Goal: Information Seeking & Learning: Learn about a topic

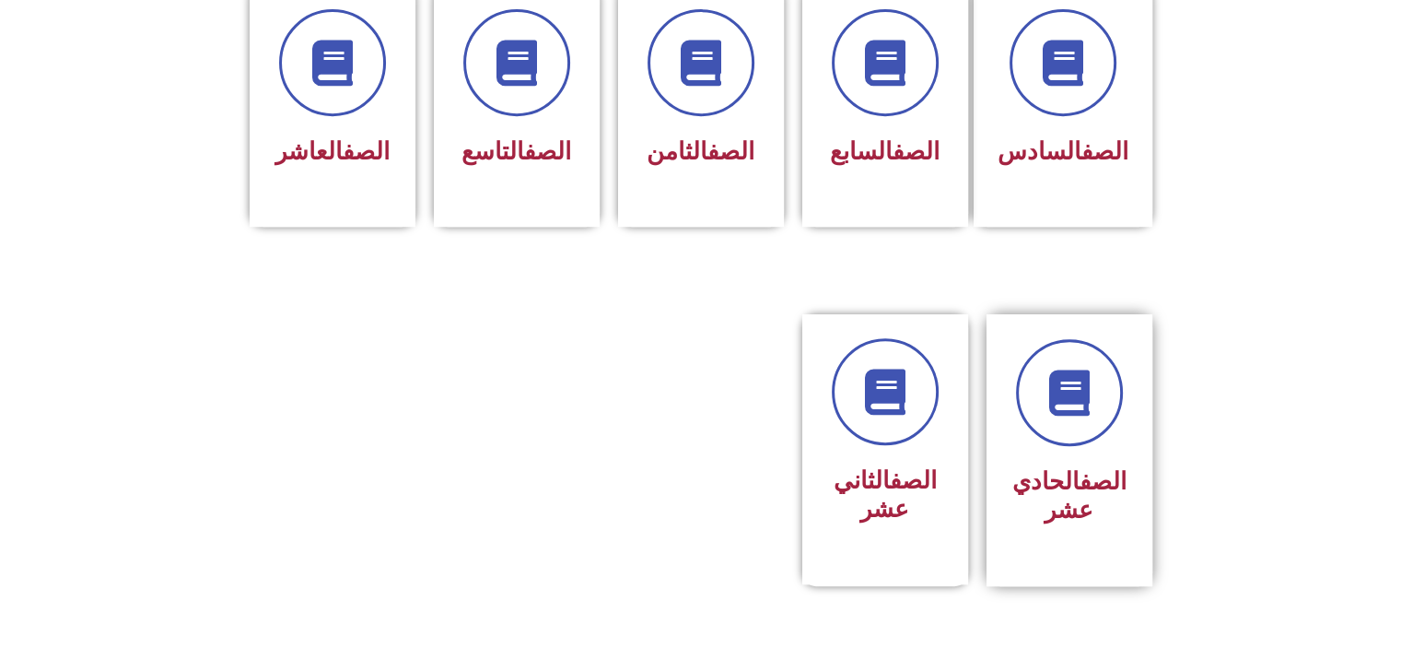
scroll to position [829, 0]
click at [1112, 404] on div at bounding box center [1069, 390] width 116 height 107
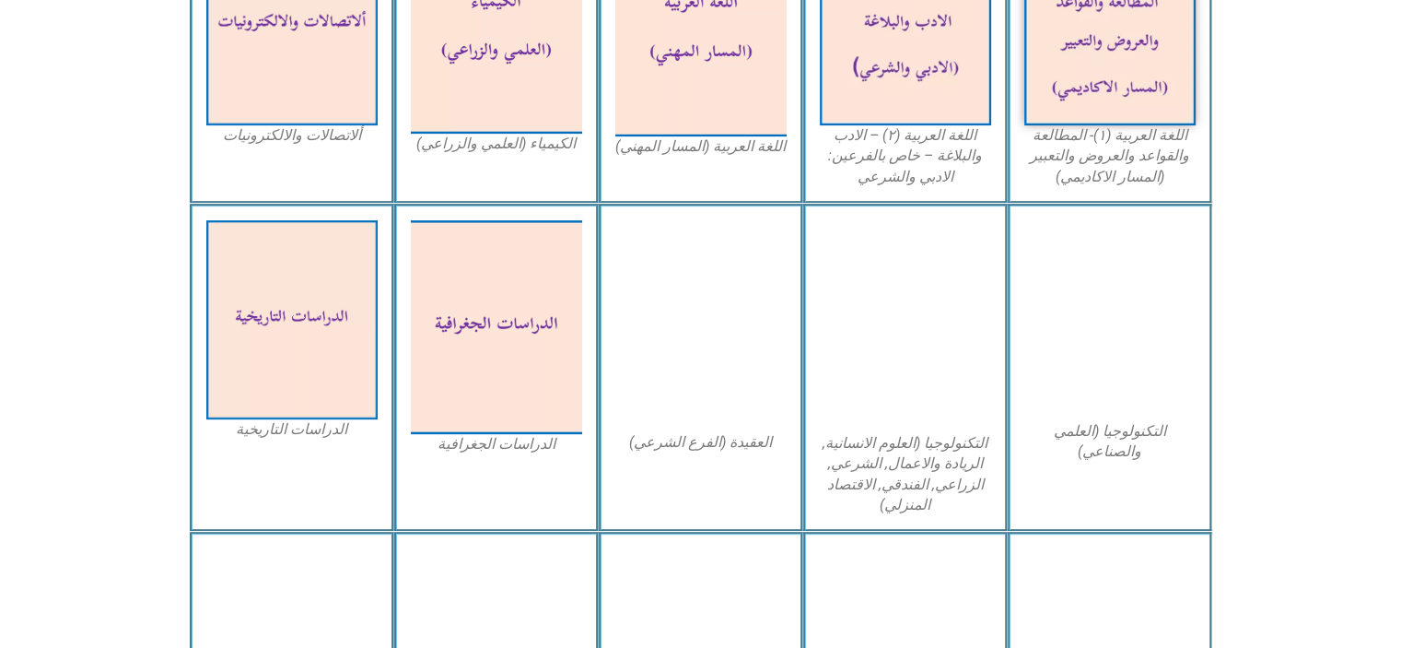
scroll to position [829, 0]
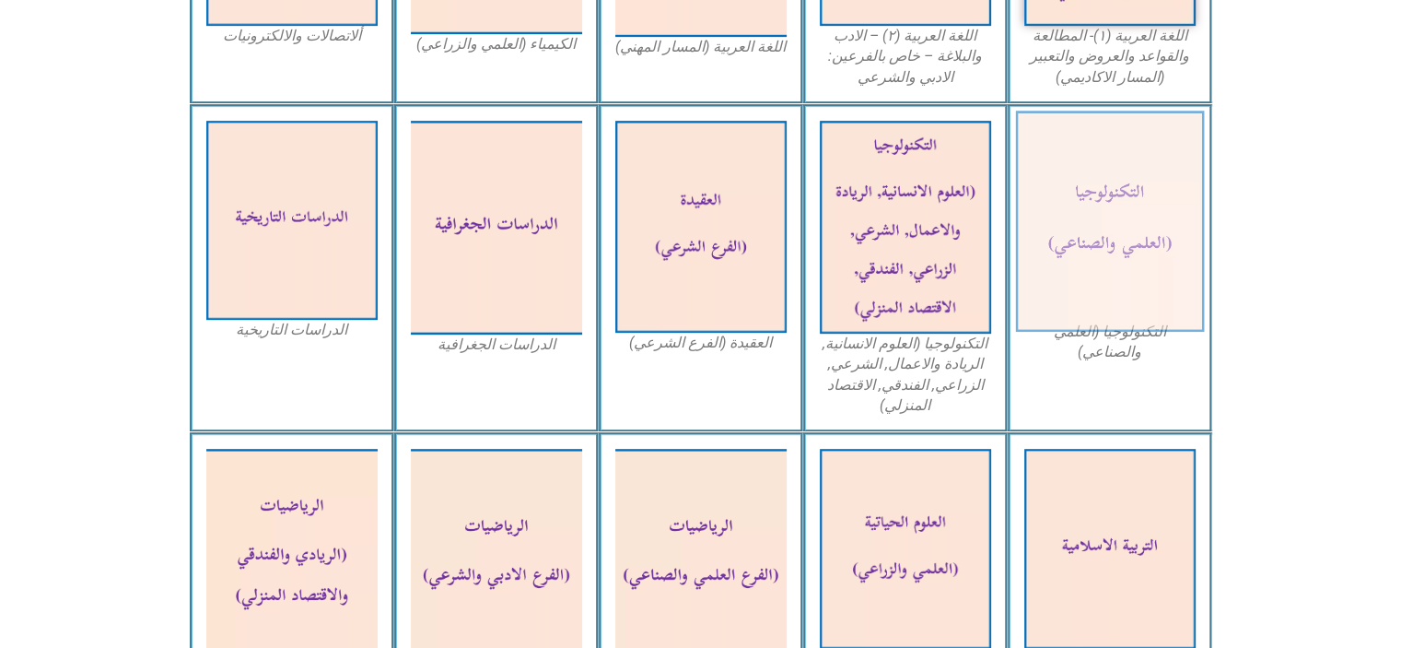
click at [1081, 194] on img at bounding box center [1109, 221] width 189 height 221
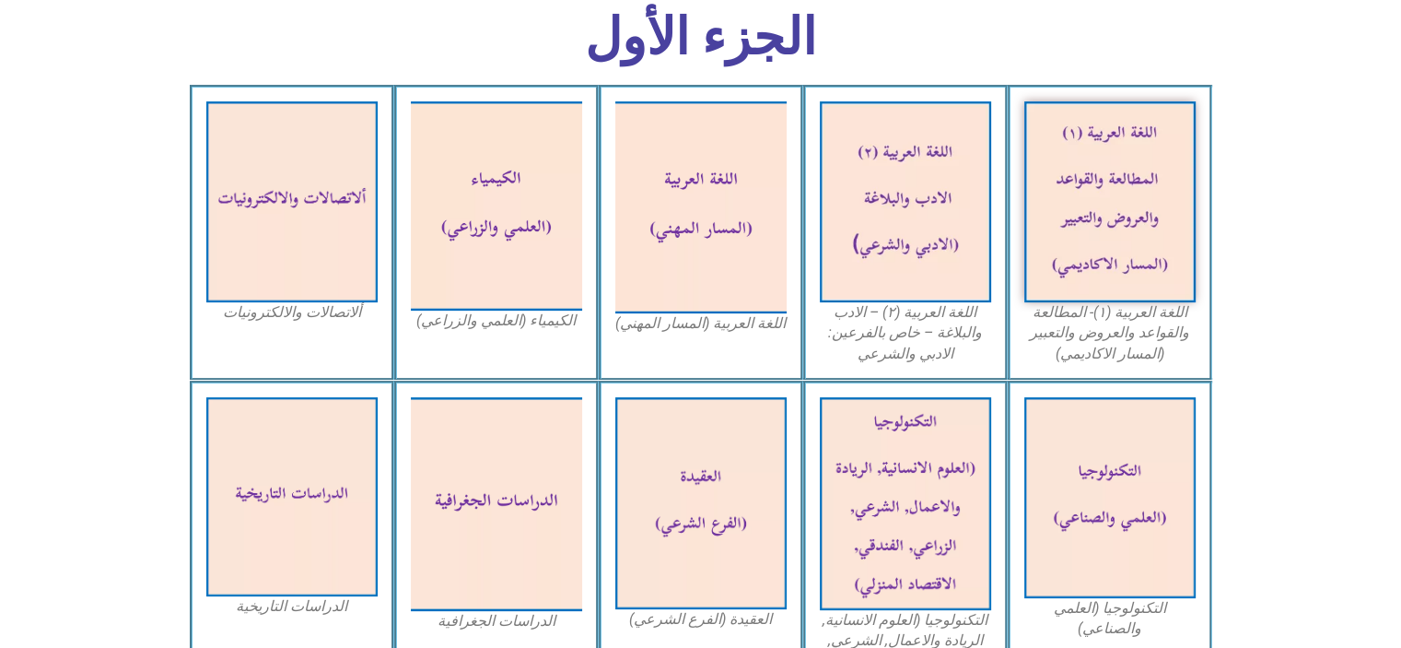
scroll to position [553, 0]
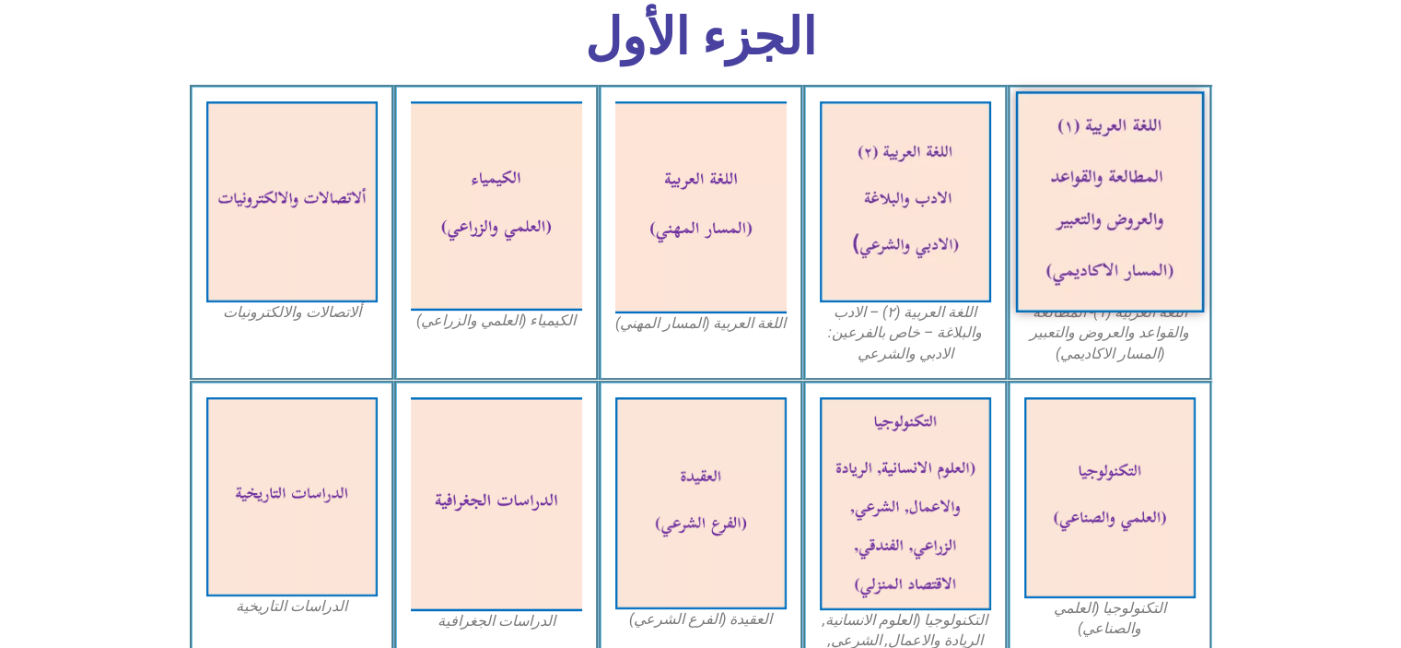
click at [1058, 207] on img at bounding box center [1109, 201] width 189 height 221
click at [1101, 241] on img at bounding box center [1109, 201] width 189 height 221
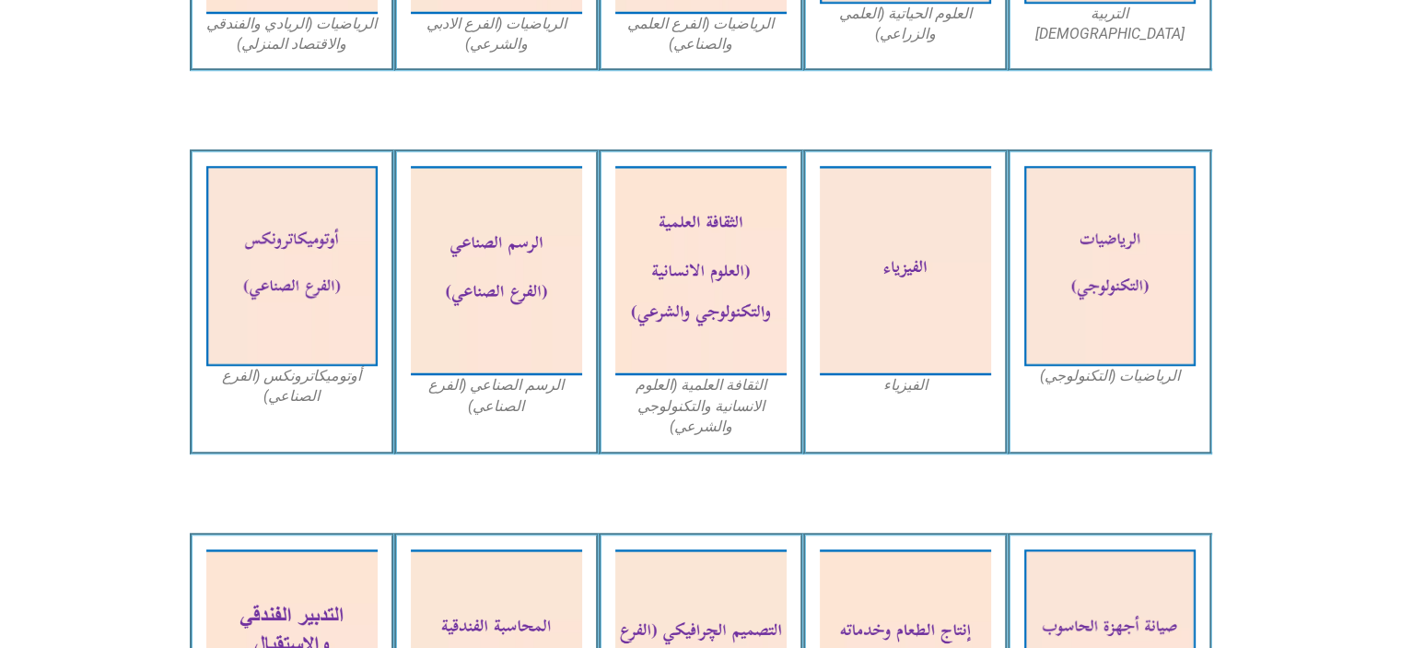
scroll to position [906, 0]
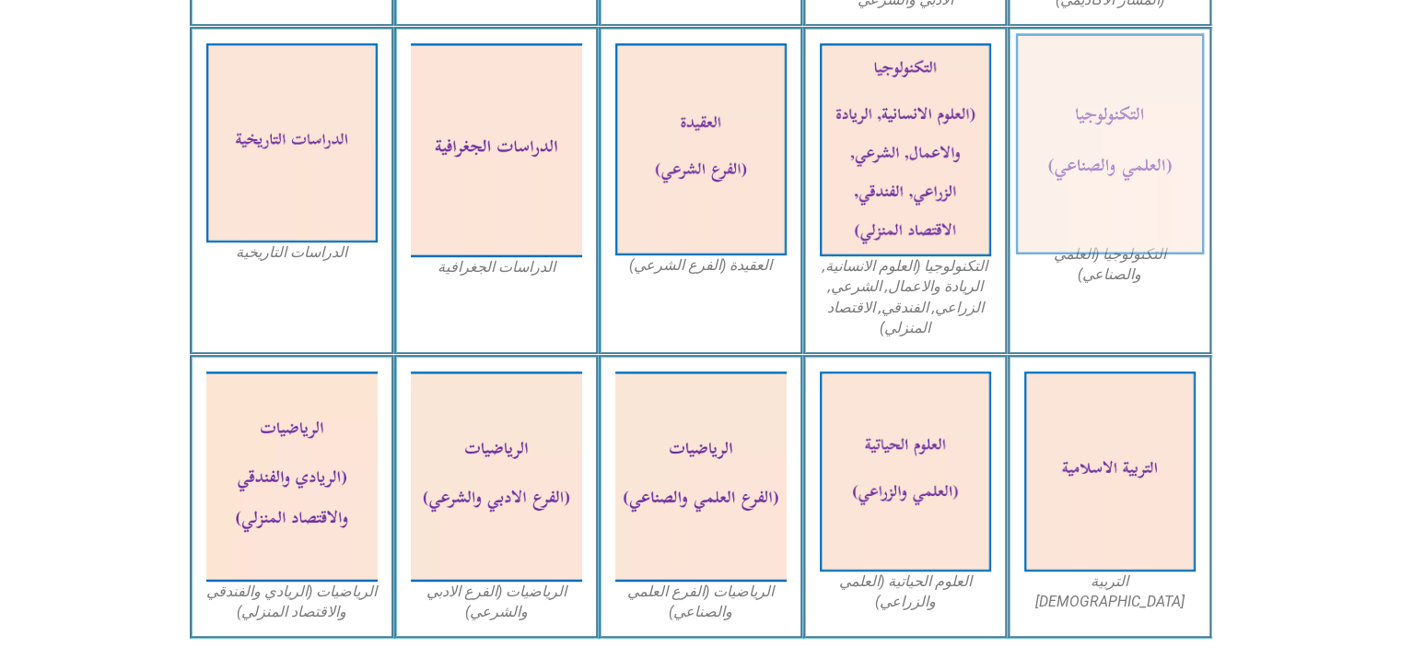
click at [1097, 164] on img at bounding box center [1109, 143] width 189 height 221
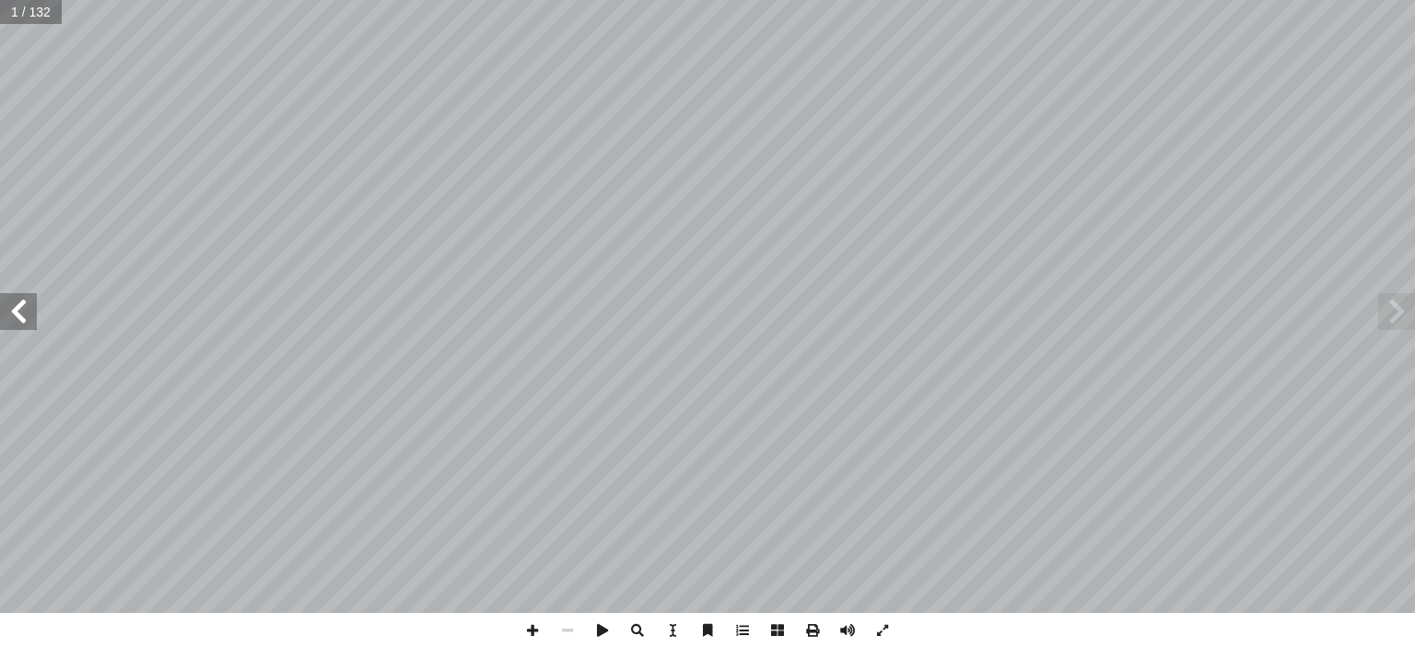
click at [29, 306] on span at bounding box center [18, 311] width 37 height 37
click at [29, 305] on span at bounding box center [18, 311] width 37 height 37
click at [29, 304] on span at bounding box center [18, 311] width 37 height 37
click at [28, 301] on span at bounding box center [18, 311] width 37 height 37
click at [26, 298] on span at bounding box center [18, 311] width 37 height 37
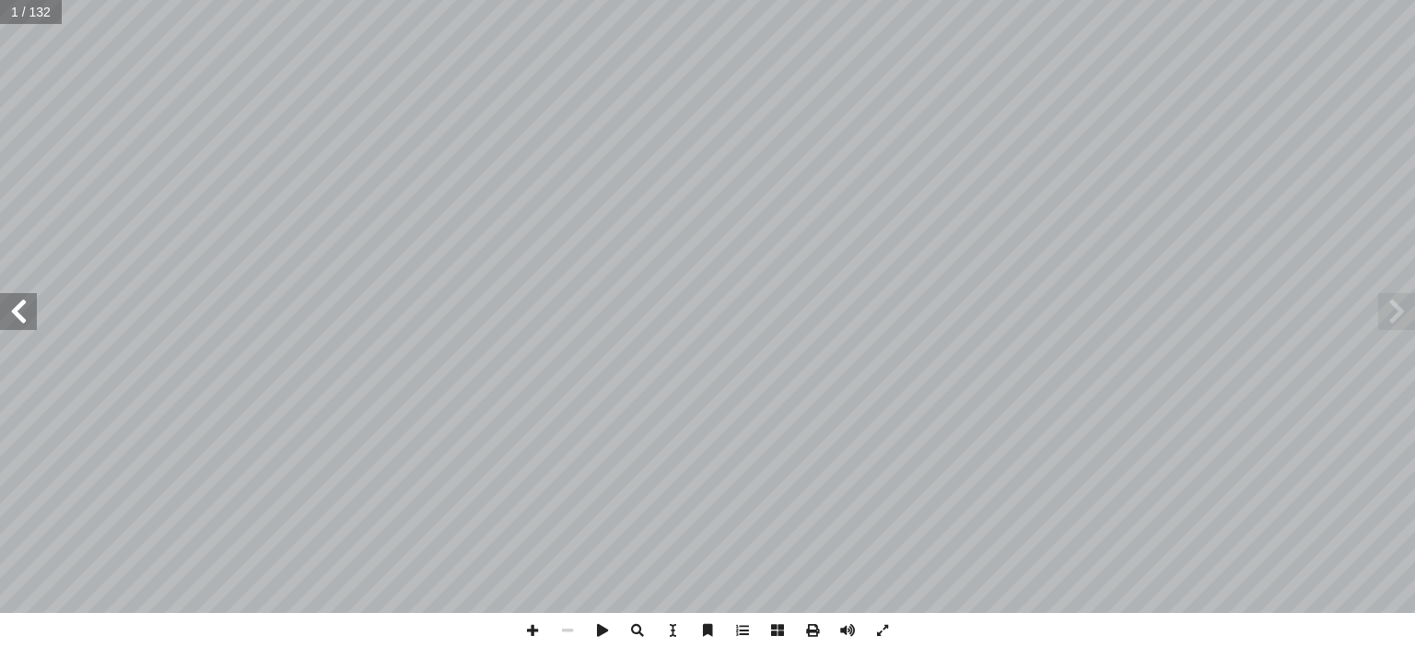
click at [25, 298] on span at bounding box center [18, 311] width 37 height 37
click at [1391, 301] on span at bounding box center [1396, 311] width 37 height 37
click at [17, 297] on span at bounding box center [18, 311] width 37 height 37
click at [29, 306] on span at bounding box center [18, 311] width 37 height 37
click at [0, 303] on span at bounding box center [18, 311] width 37 height 37
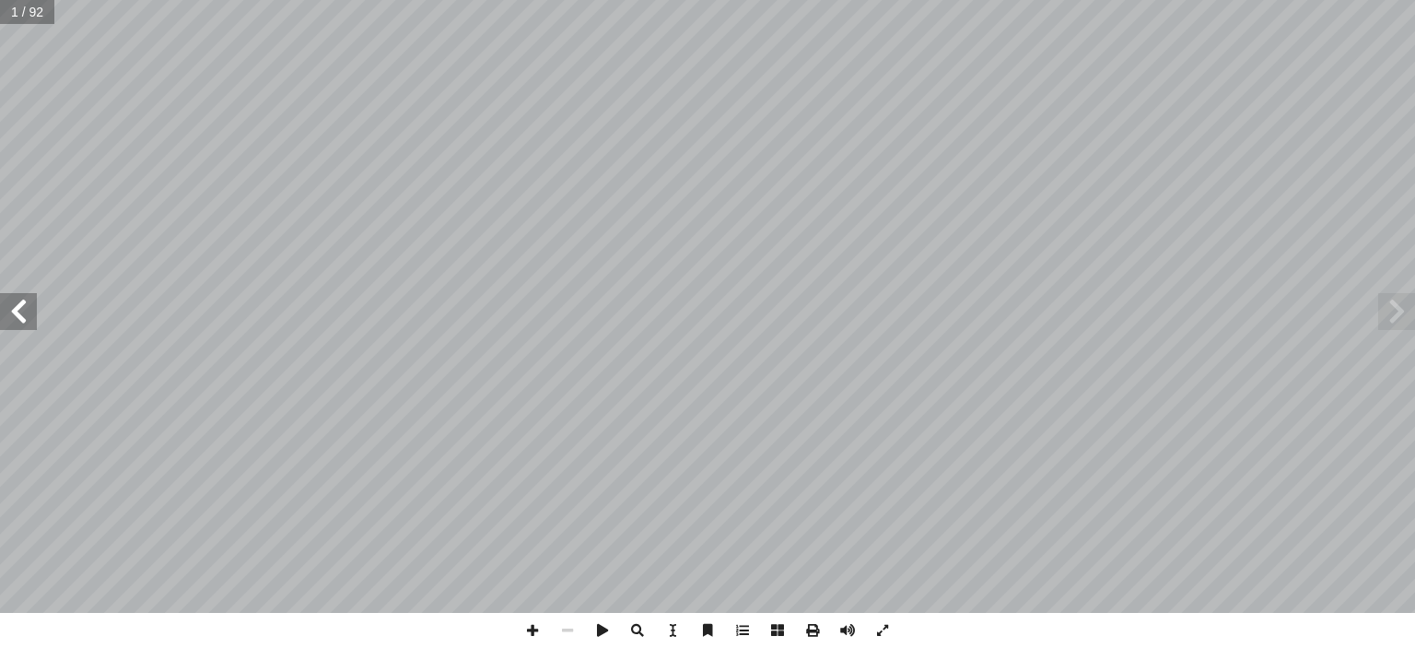
click at [6, 305] on span at bounding box center [18, 311] width 37 height 37
click at [29, 311] on span at bounding box center [18, 311] width 37 height 37
click at [5, 312] on span at bounding box center [18, 311] width 37 height 37
click at [33, 321] on span at bounding box center [18, 311] width 37 height 37
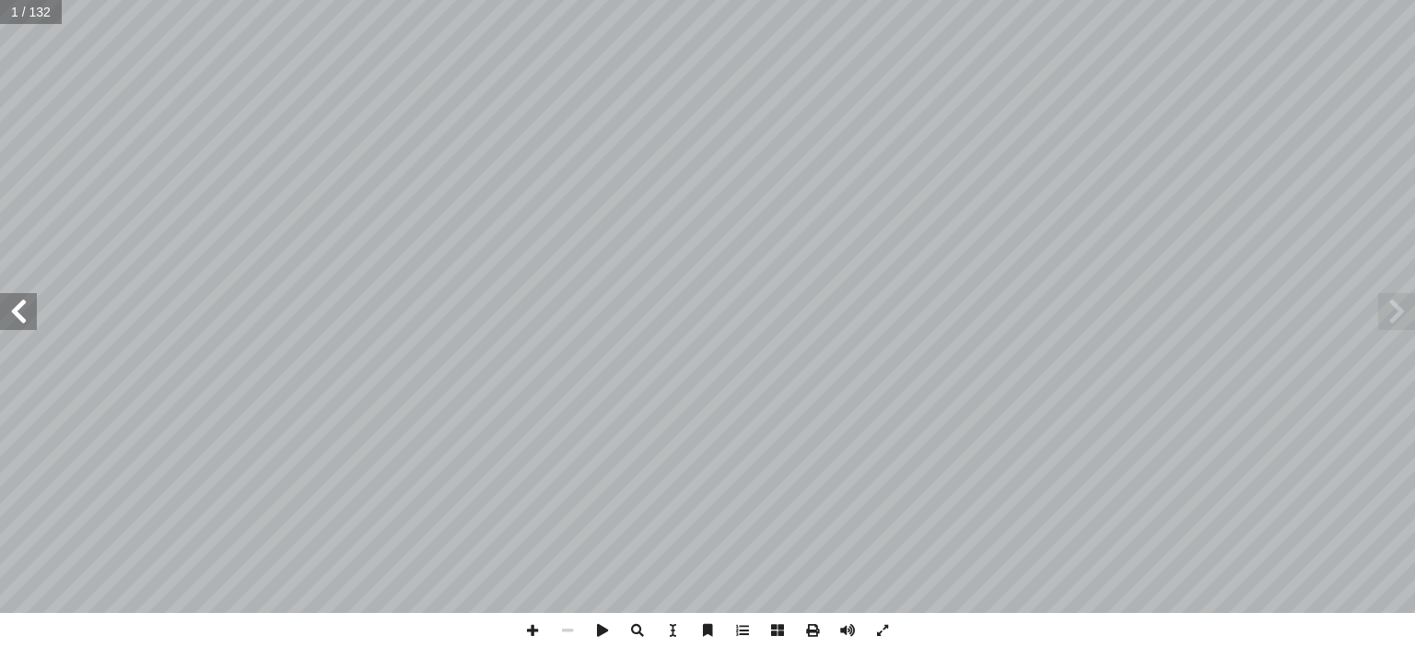
click at [33, 321] on span at bounding box center [18, 311] width 37 height 37
click at [803, 627] on span at bounding box center [812, 630] width 35 height 35
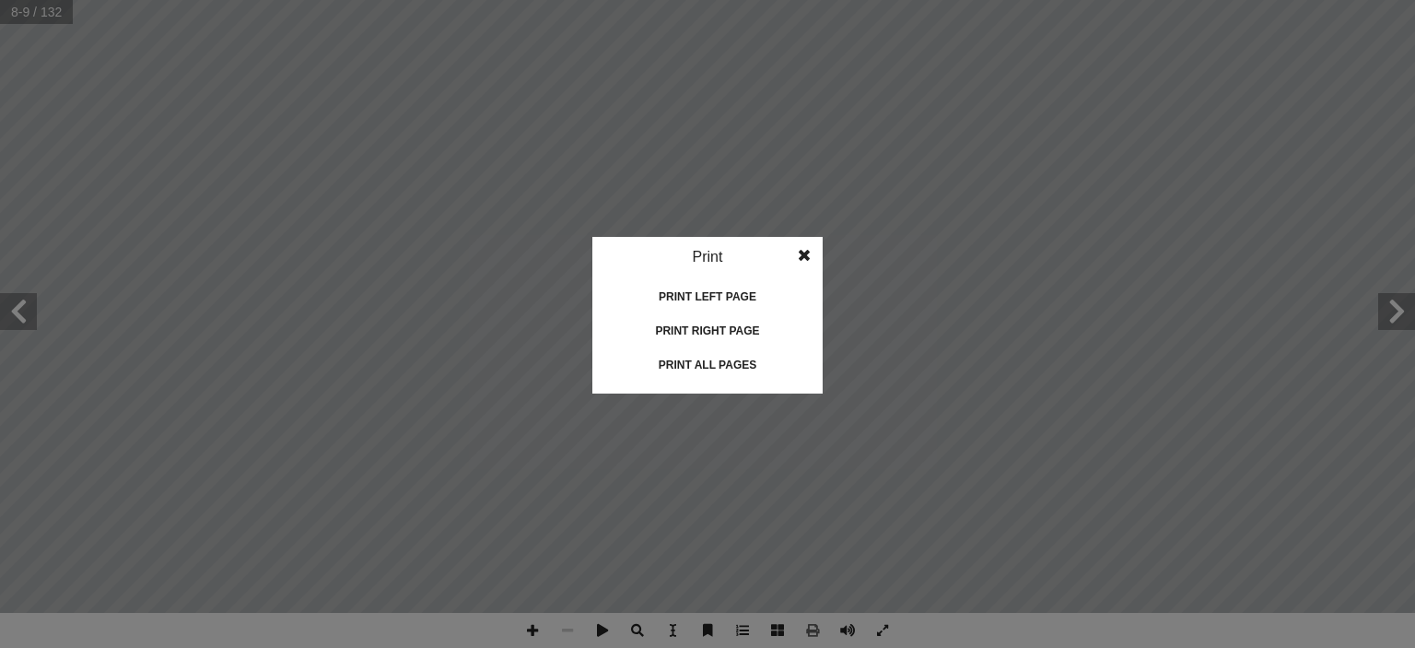
click at [803, 245] on span at bounding box center [804, 255] width 33 height 37
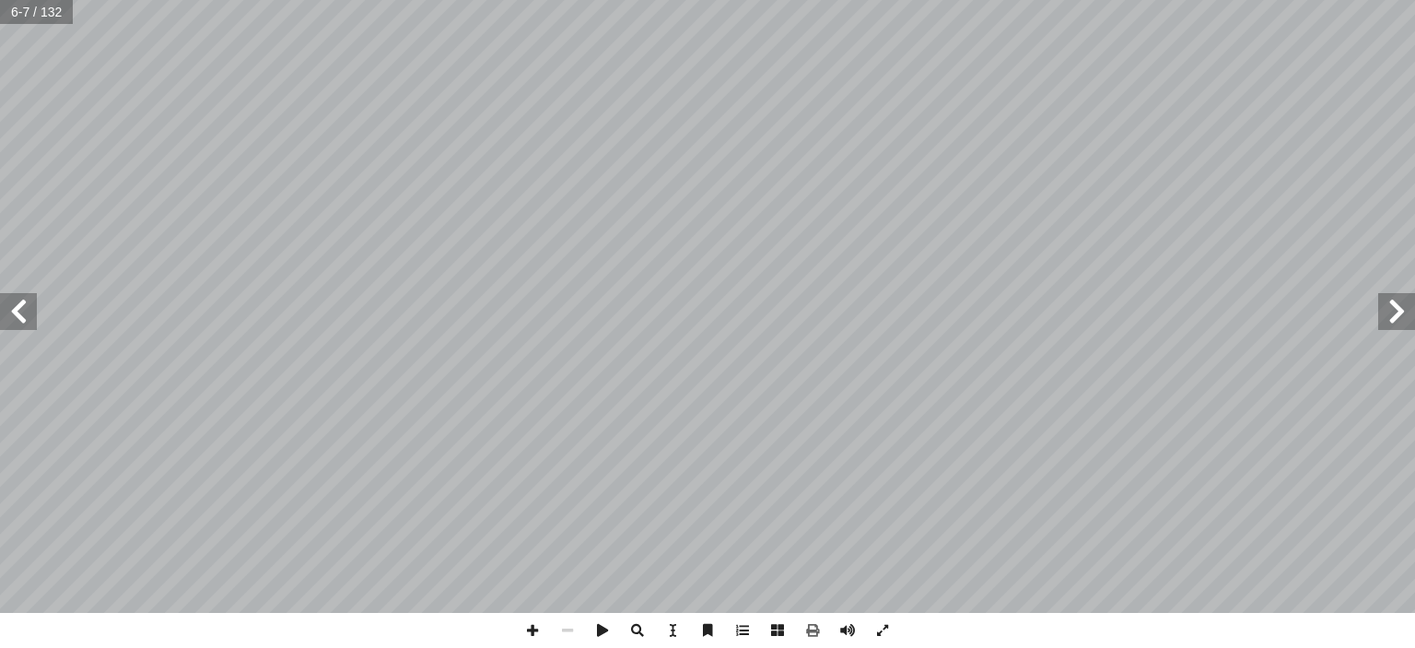
drag, startPoint x: 803, startPoint y: 245, endPoint x: 28, endPoint y: 306, distance: 778.0
click at [28, 306] on span at bounding box center [18, 311] width 37 height 37
click at [685, 615] on span at bounding box center [672, 630] width 35 height 35
click at [540, 522] on span "بالش" at bounding box center [543, 520] width 17 height 12
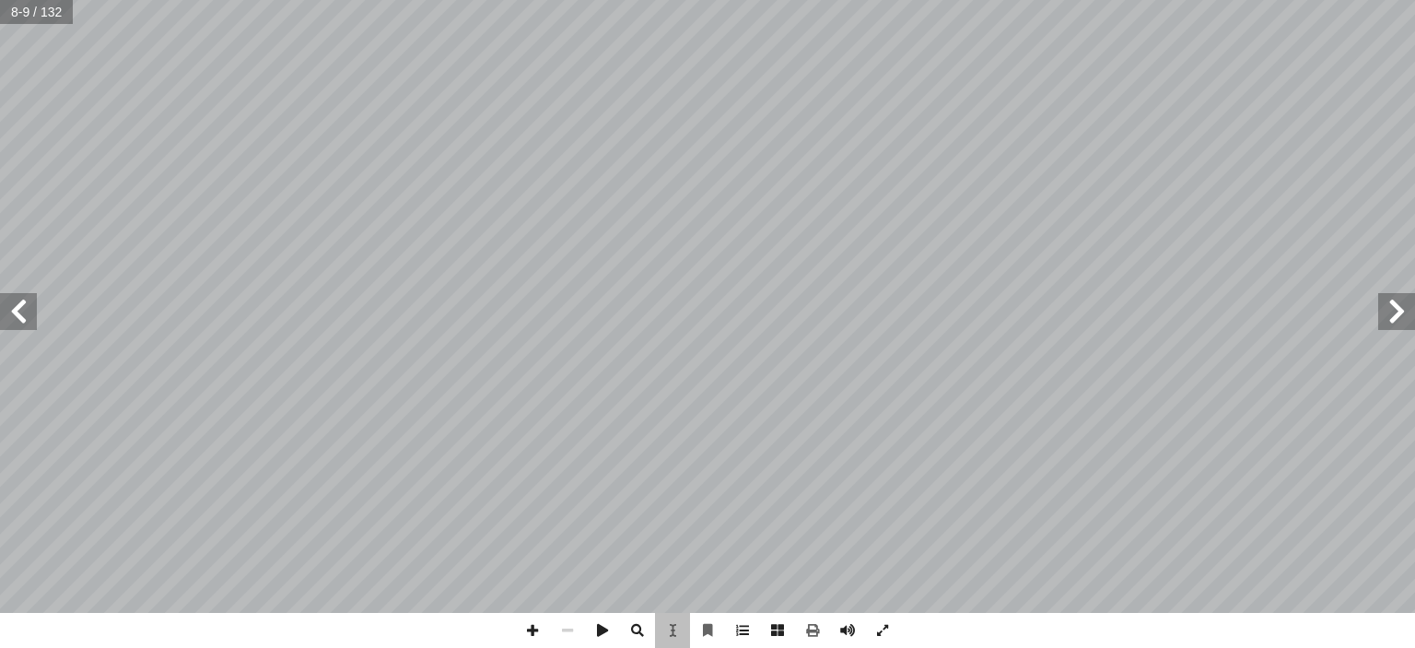
click at [887, 419] on div "4 ول : قواعد البيانات أ الدرس ال� ١ والتحليل التخزين حيث من الهائل والمعلومات ا…" at bounding box center [920, 305] width 426 height 551
click at [877, 633] on span at bounding box center [882, 630] width 35 height 35
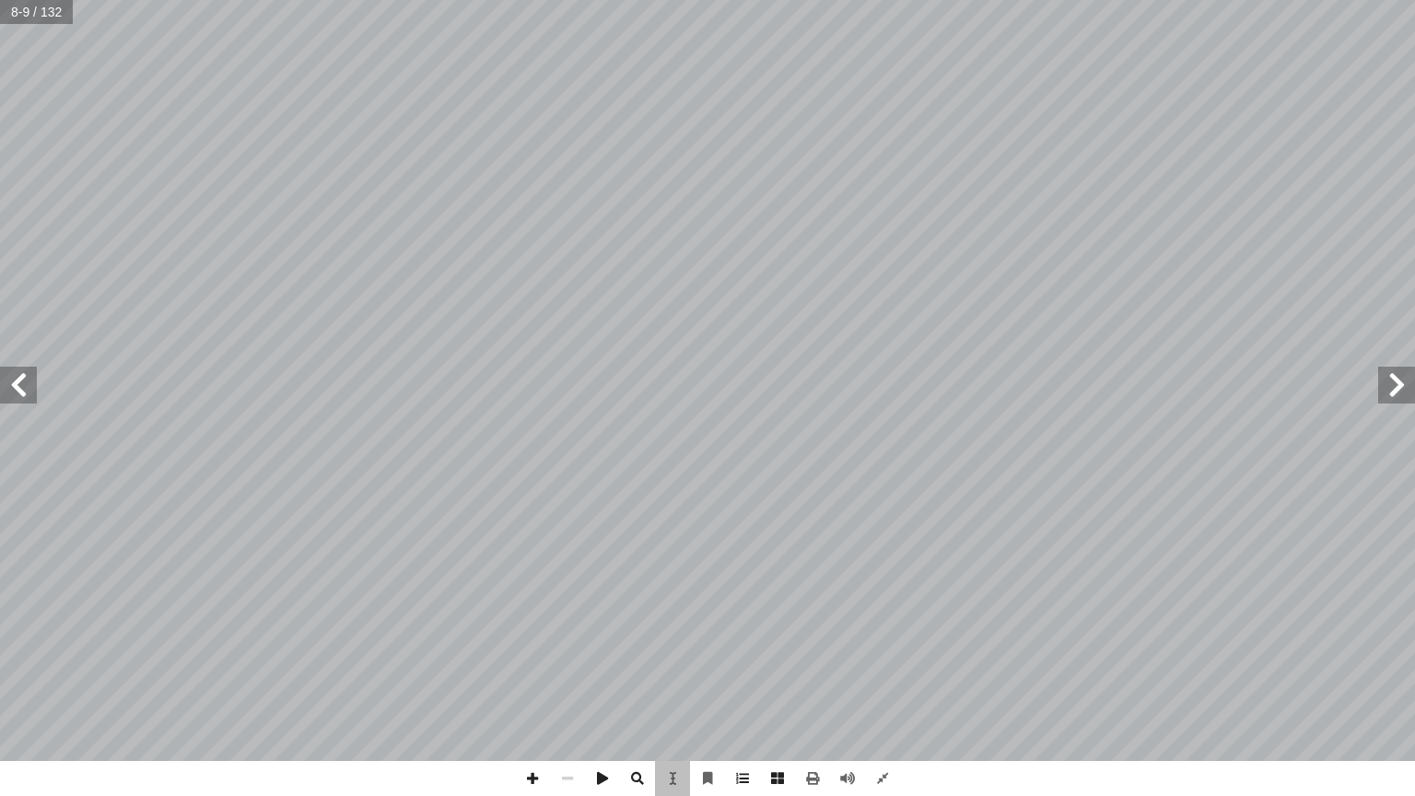
click at [903, 647] on div "4 ول : قواعد البيانات أ الدرس ال� ١ والتحليل التخزين حيث من الهائل والمعلومات ا…" at bounding box center [707, 398] width 1415 height 796
click at [877, 647] on span at bounding box center [882, 778] width 35 height 35
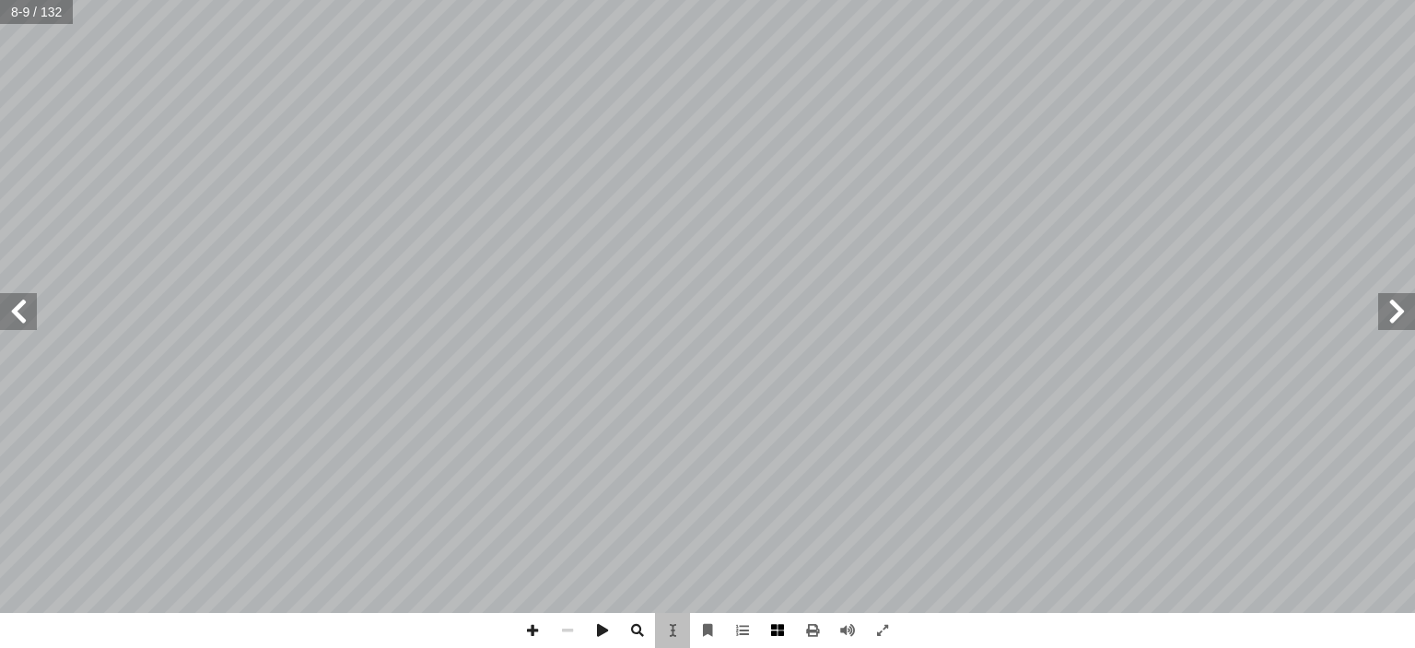
click at [782, 620] on span at bounding box center [777, 630] width 35 height 35
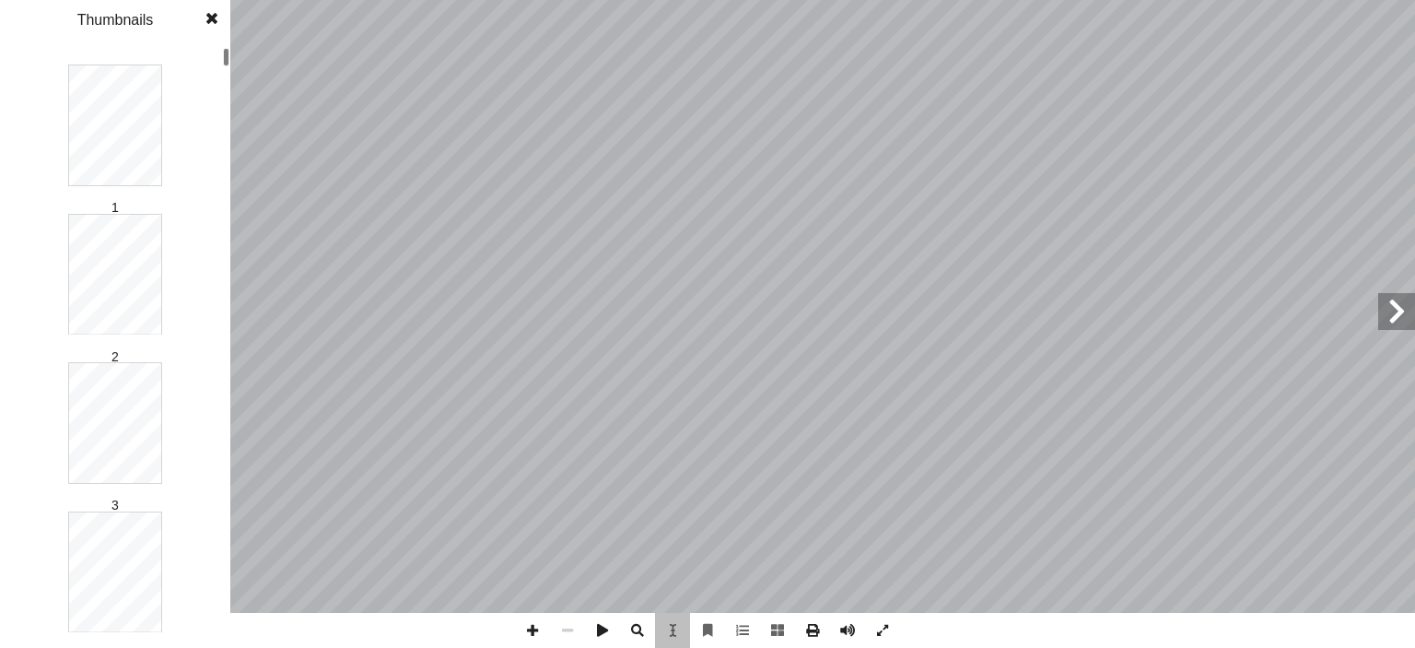
click at [152, 168] on html "الصفحة الرئيسية الصف الأول الصف الثاني الصف الثالث الصف الرابع الصف الخامس الصف…" at bounding box center [707, 84] width 1415 height 168
click at [225, 456] on div at bounding box center [226, 347] width 6 height 598
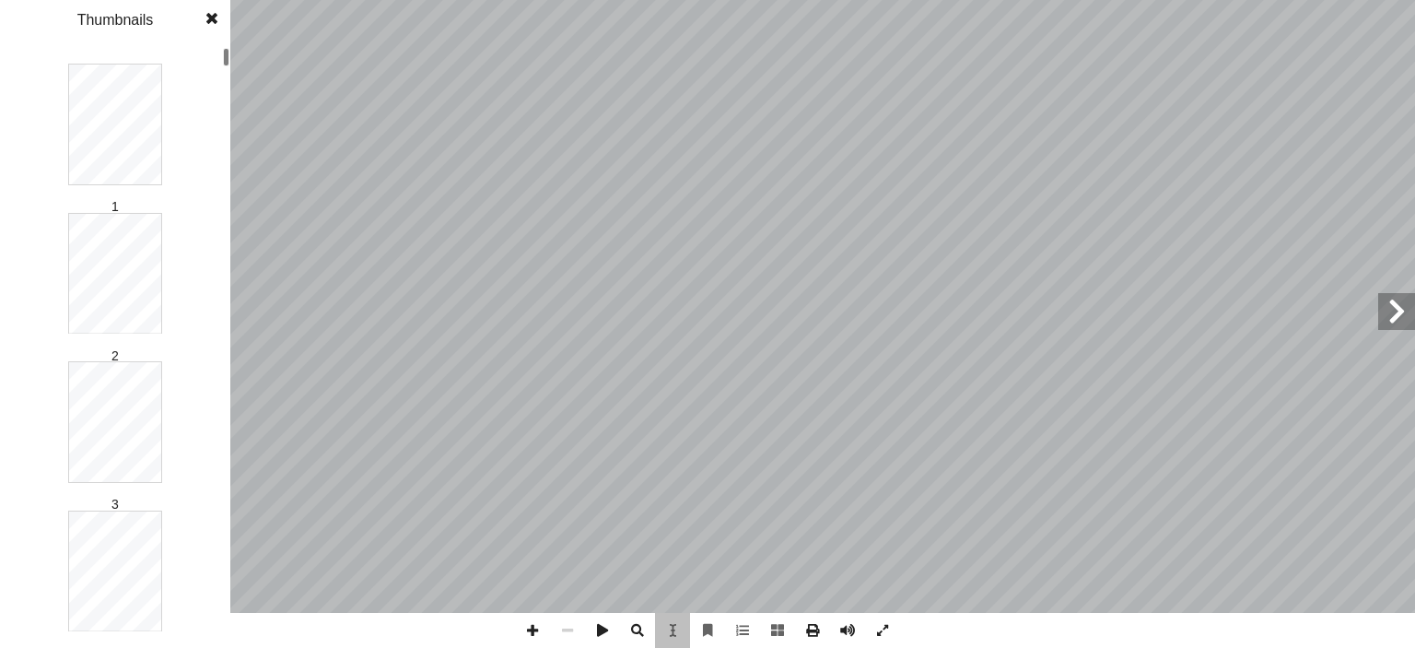
click at [228, 87] on div at bounding box center [226, 347] width 6 height 598
click at [228, 95] on div at bounding box center [226, 347] width 6 height 598
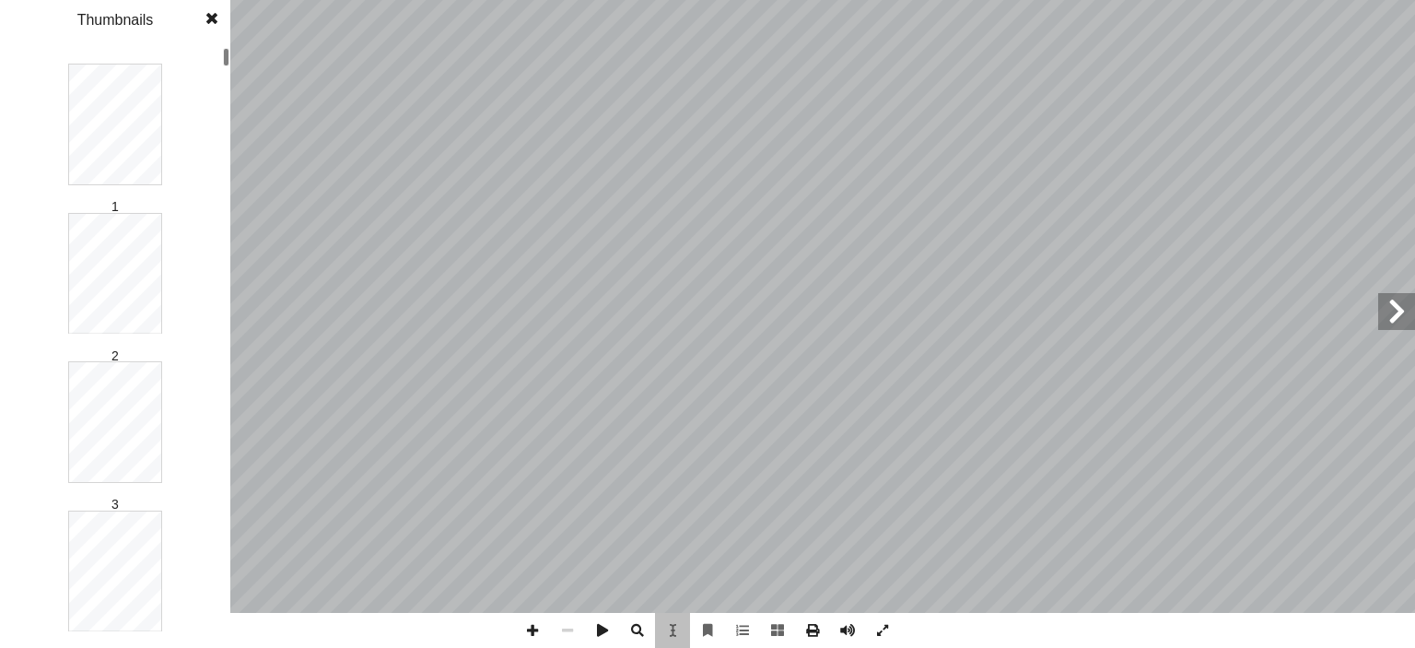
click at [228, 95] on div at bounding box center [226, 347] width 6 height 598
click at [217, 183] on div "1 2 3 4 5 6 7 8 9 10 11 12 13 14 15 16 17 18 19 20 21 22 23 24 25 26 27 28 29 3…" at bounding box center [115, 347] width 230 height 602
click at [223, 61] on div at bounding box center [226, 57] width 6 height 18
click at [228, 82] on div at bounding box center [226, 347] width 6 height 598
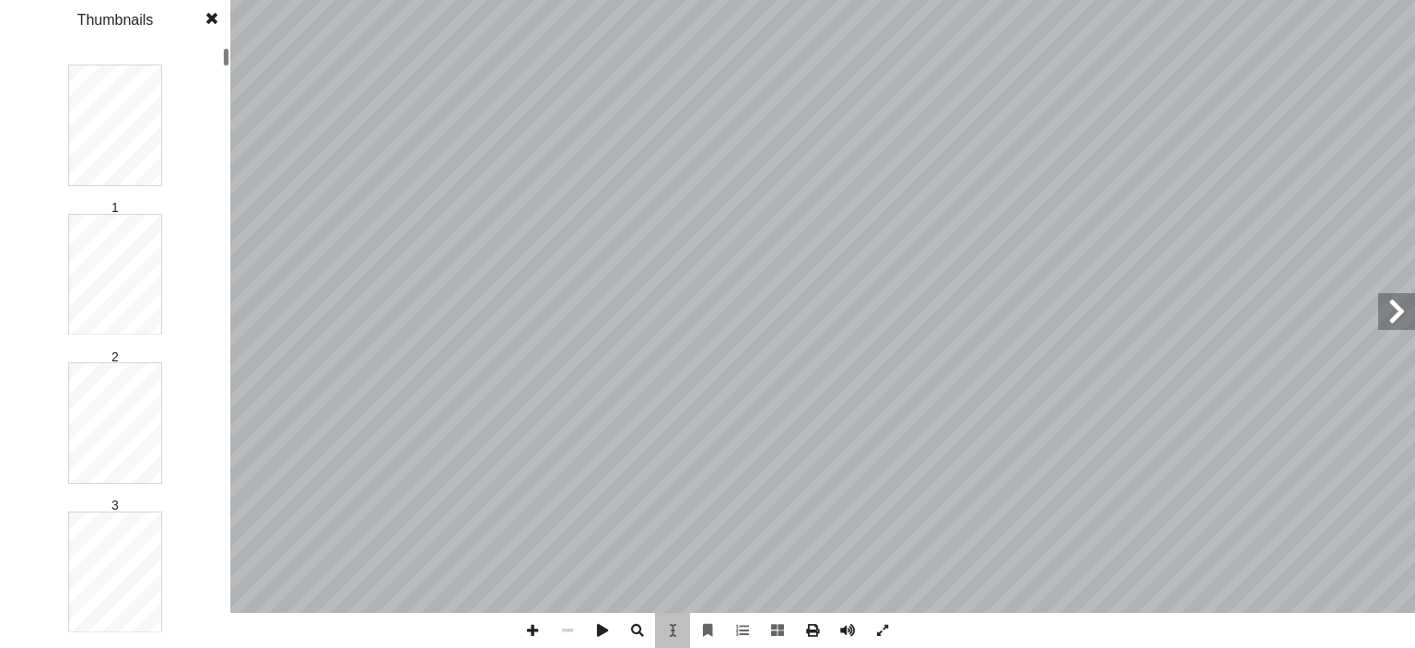
click at [225, 86] on div at bounding box center [226, 347] width 6 height 598
click at [151, 123] on div "1 2 3 4 5 6 7 8 9 10 11 12 13 14 15 16 17 18 19 20 21 22 23 24 25 26 27 28 29 3…" at bounding box center [115, 347] width 230 height 602
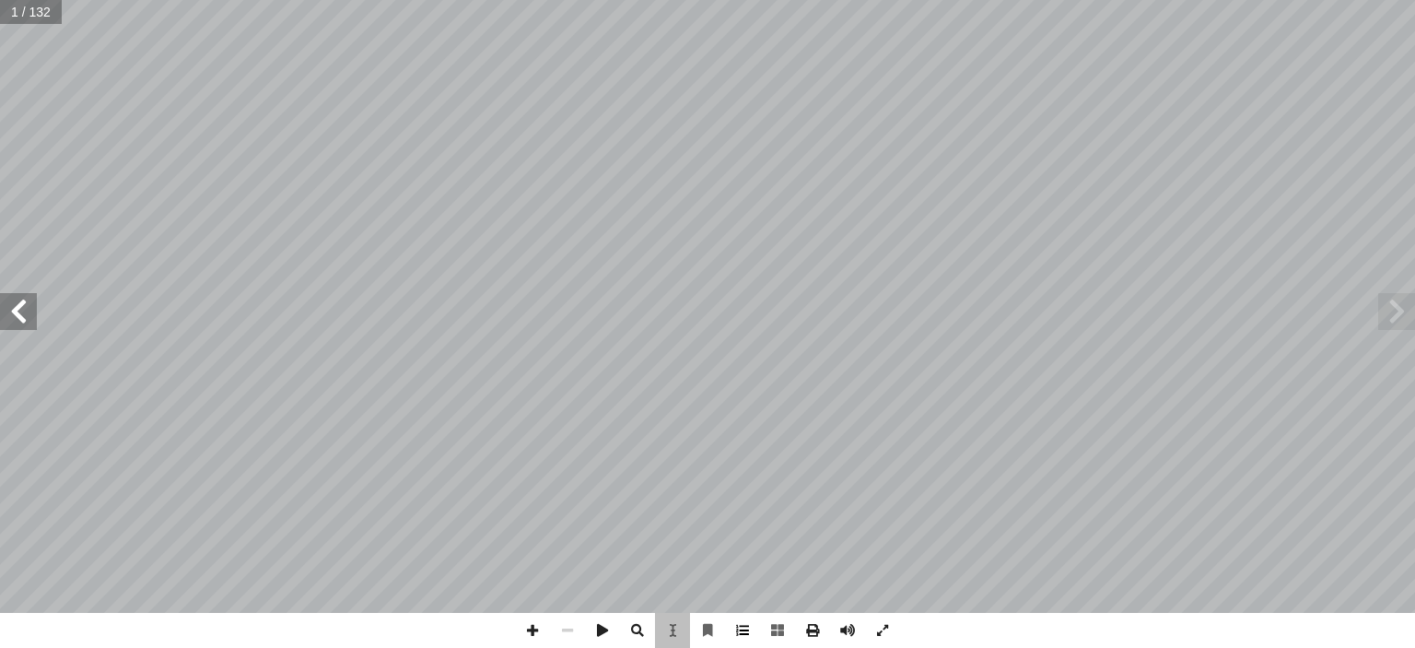
click at [730, 629] on span at bounding box center [742, 630] width 35 height 35
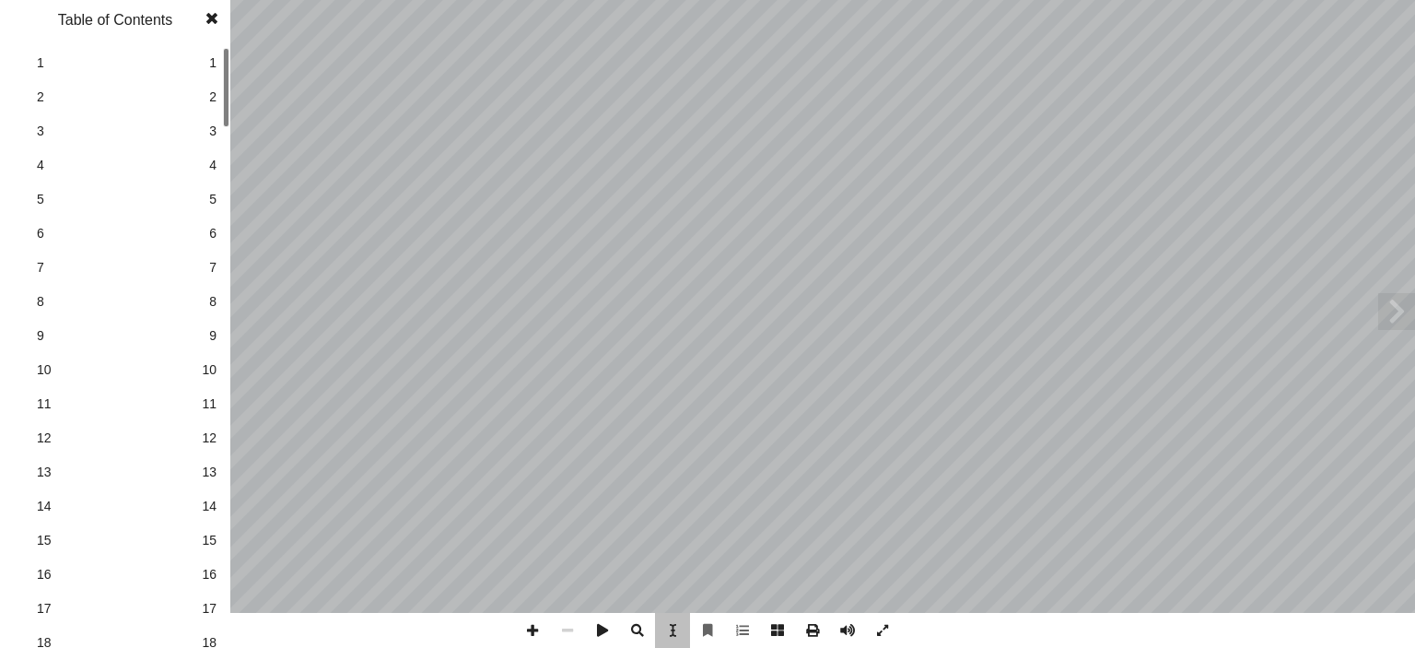
click at [205, 156] on link "4 4" at bounding box center [112, 165] width 207 height 34
click at [212, 161] on link "4 4" at bounding box center [112, 159] width 207 height 34
click at [212, 161] on span "4" at bounding box center [212, 158] width 7 height 19
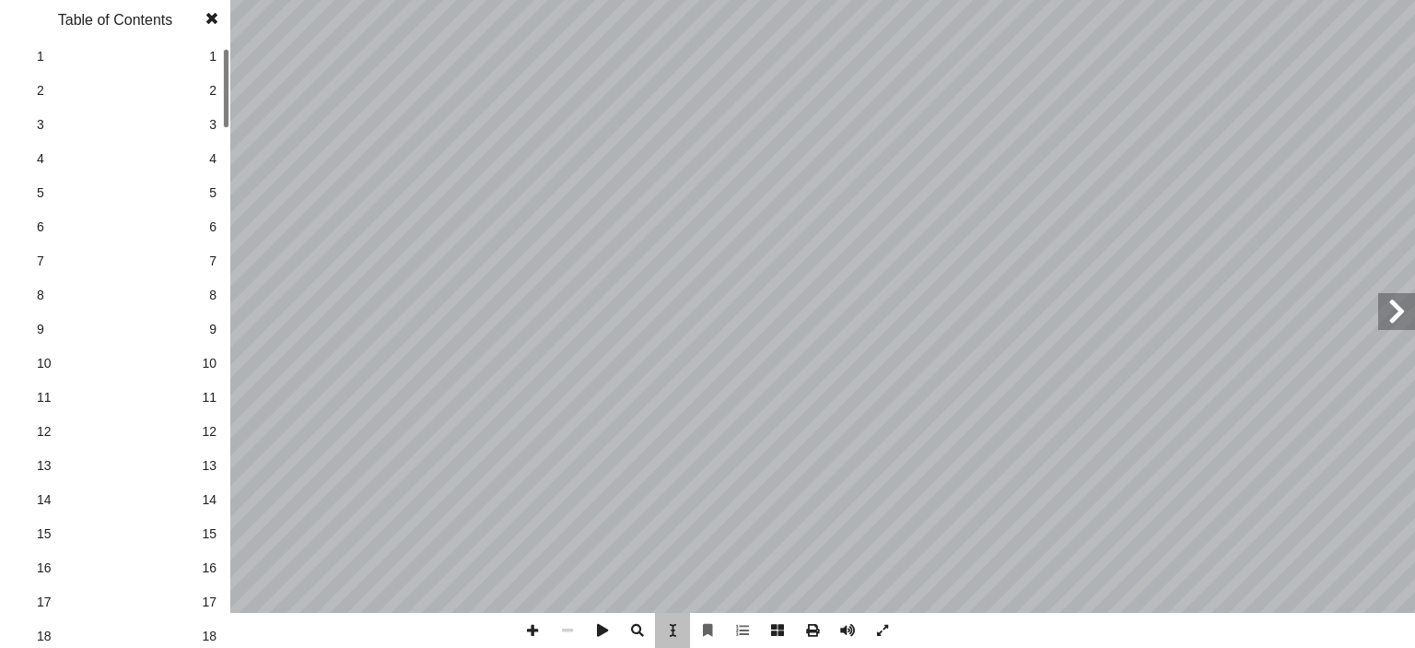
click at [212, 161] on span "4" at bounding box center [212, 158] width 7 height 19
click at [117, 150] on span "4" at bounding box center [115, 158] width 157 height 19
click at [37, 149] on span "4" at bounding box center [115, 158] width 157 height 19
drag, startPoint x: 37, startPoint y: 149, endPoint x: 328, endPoint y: 70, distance: 301.7
click at [328, 70] on div "المحتويات قواعد البيانات وبرمجتها البيانات قواعد ول: � ال الدرس البيانات قواعد …" at bounding box center [494, 305] width 426 height 551
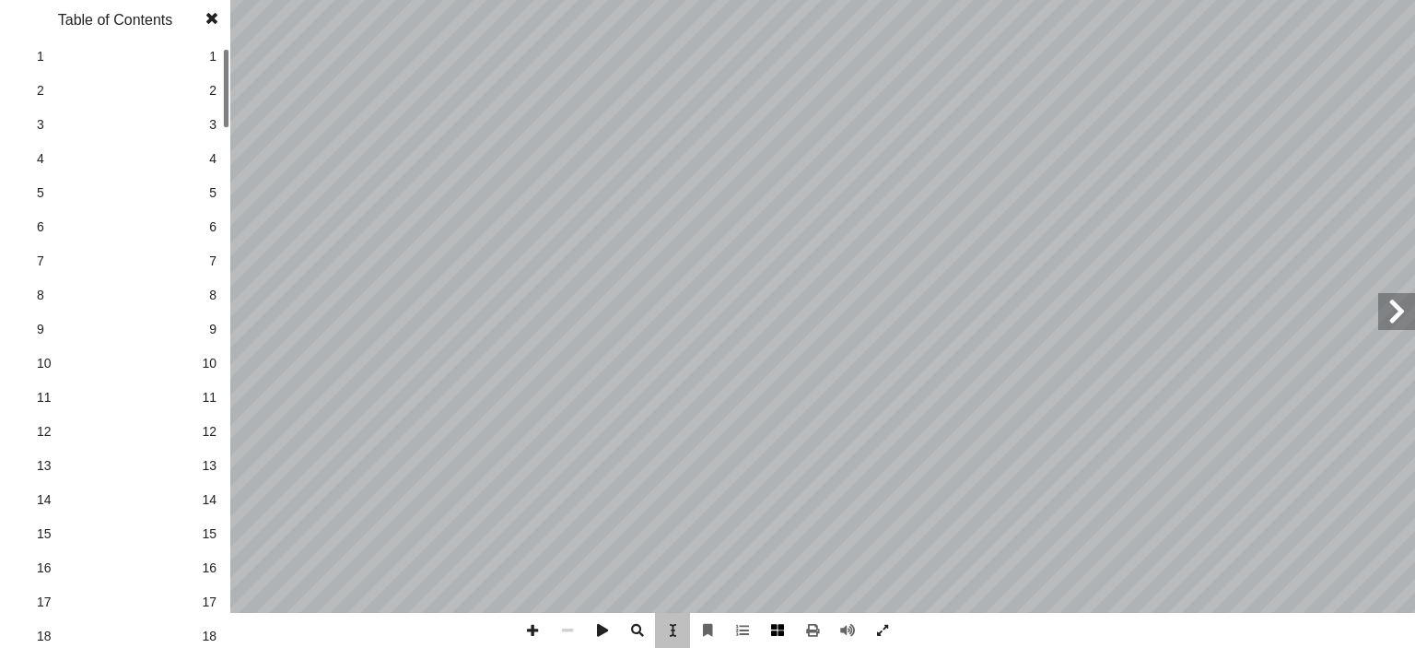
click at [781, 633] on span at bounding box center [777, 630] width 35 height 35
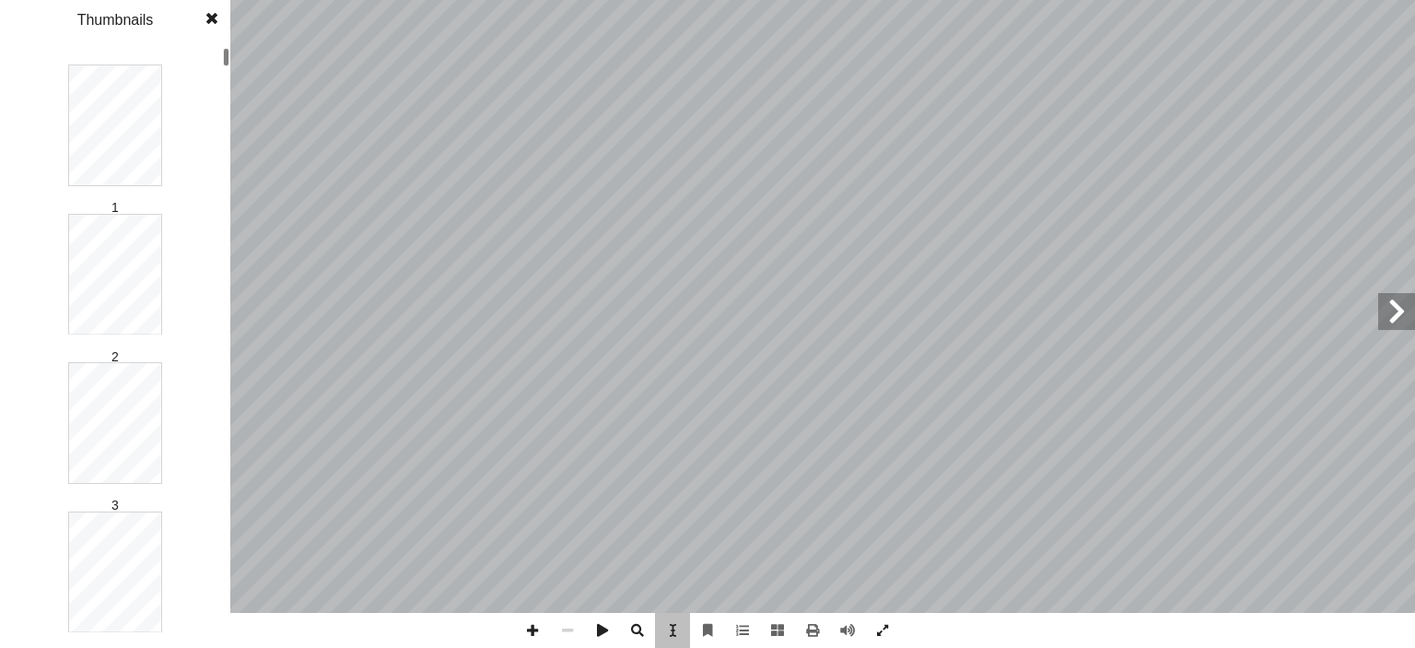
click at [228, 216] on div at bounding box center [226, 347] width 6 height 598
click at [223, 216] on div at bounding box center [226, 347] width 6 height 598
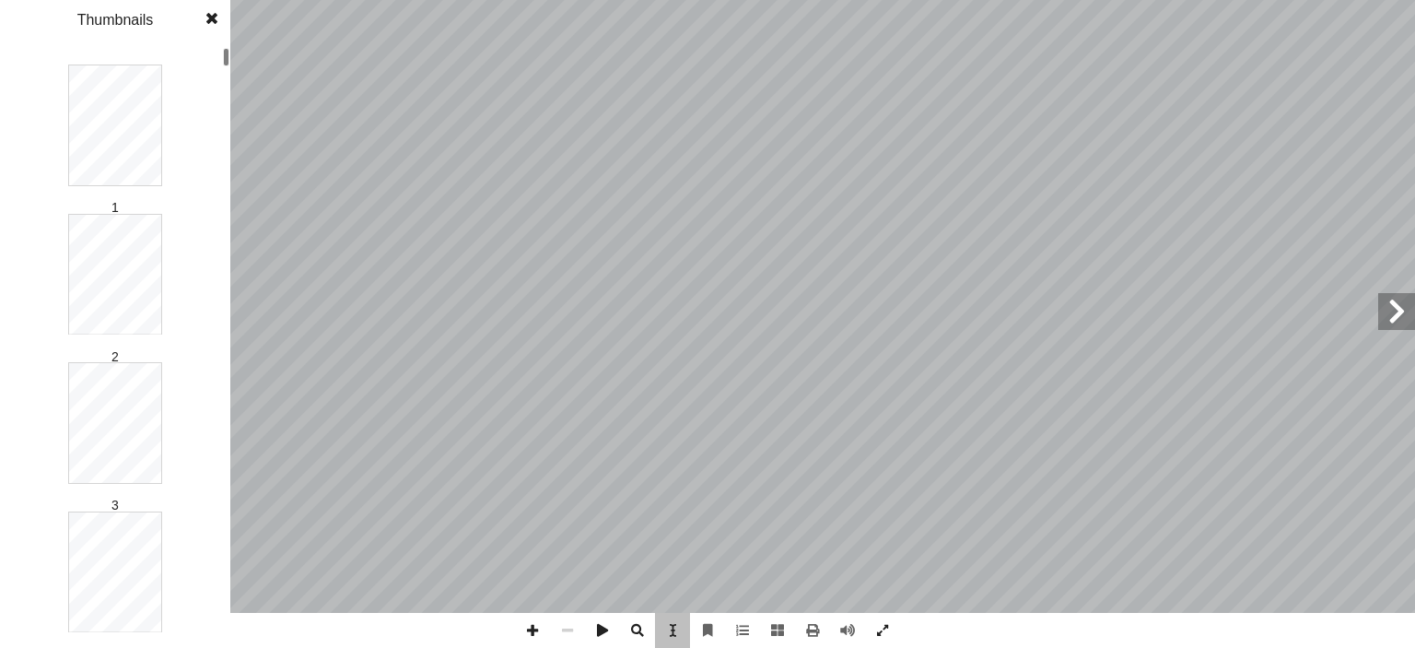
click at [225, 245] on div at bounding box center [226, 347] width 6 height 598
click at [225, 73] on div at bounding box center [226, 347] width 6 height 598
click at [227, 200] on div at bounding box center [226, 347] width 6 height 598
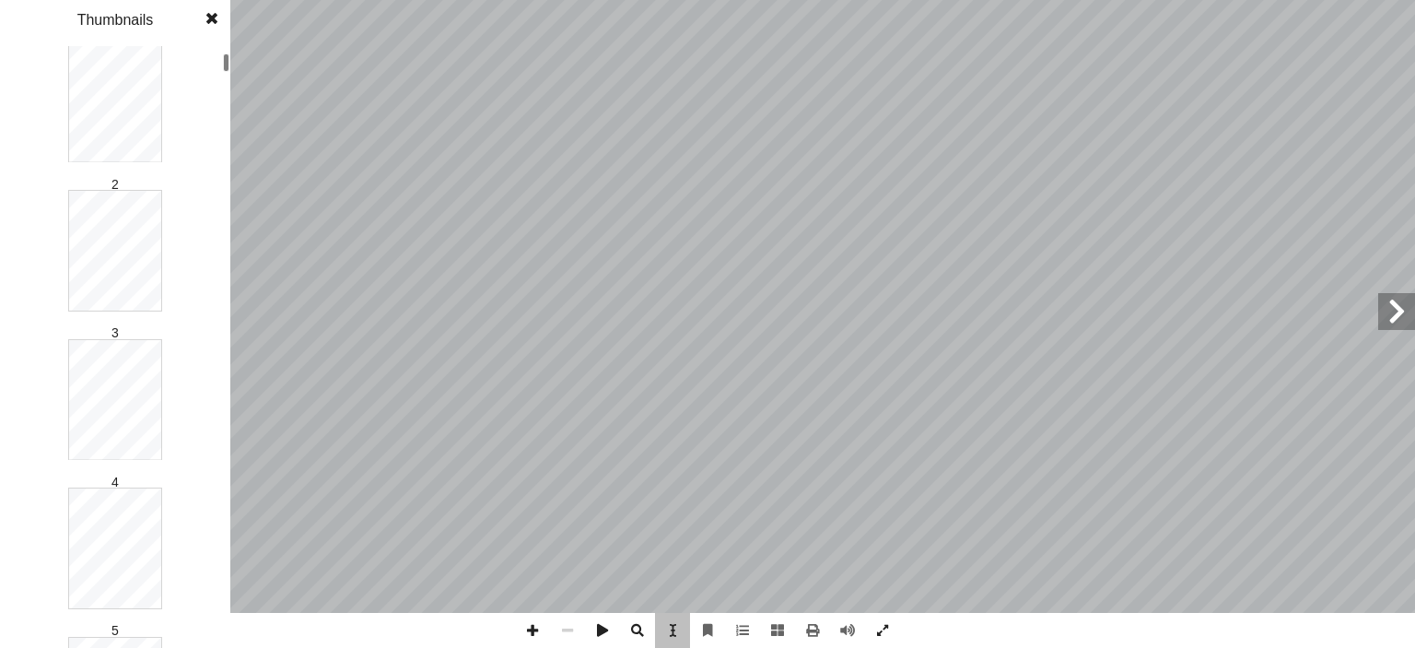
click at [228, 264] on div at bounding box center [226, 347] width 6 height 598
click at [226, 220] on div at bounding box center [226, 347] width 6 height 598
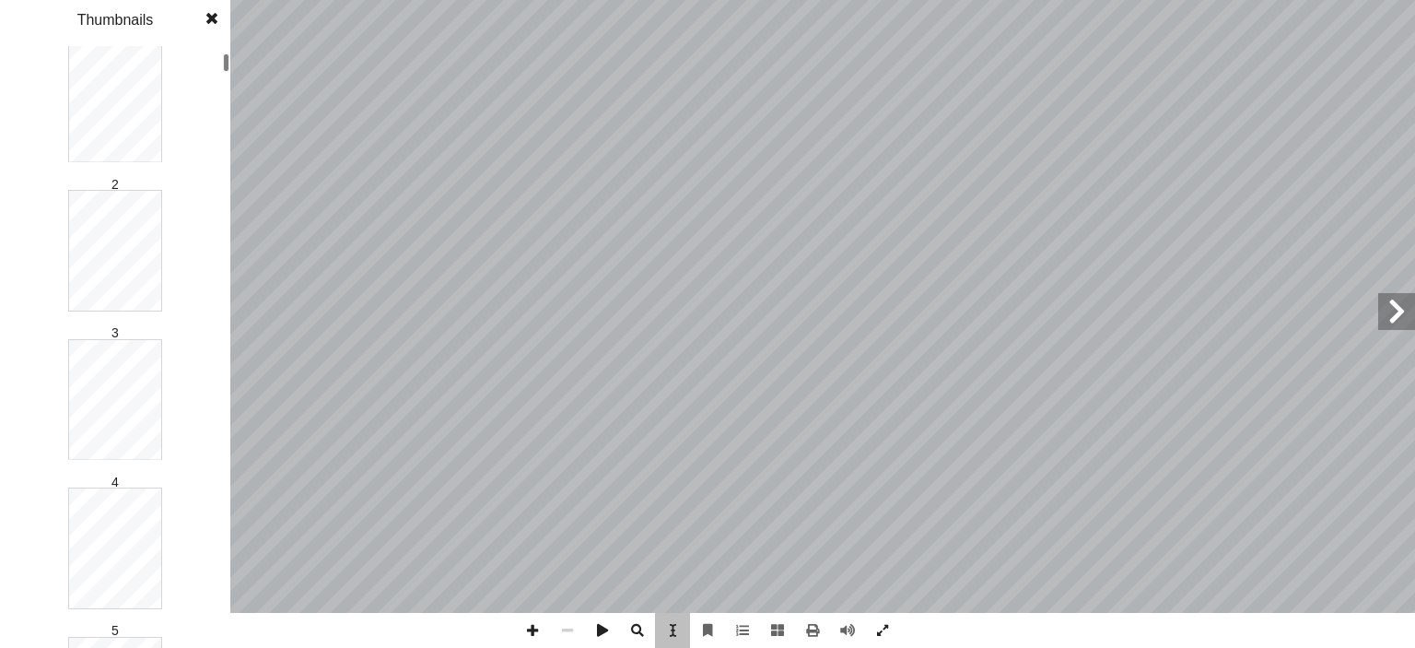
click at [226, 220] on div at bounding box center [226, 347] width 6 height 598
click at [241, 66] on div "مــقــدمــة ليف أ ا الت فريق باتت فقد ، ّ خاص بشكل ة ّ الفلسطيني سرة أ وبال� عا…" at bounding box center [707, 324] width 1415 height 648
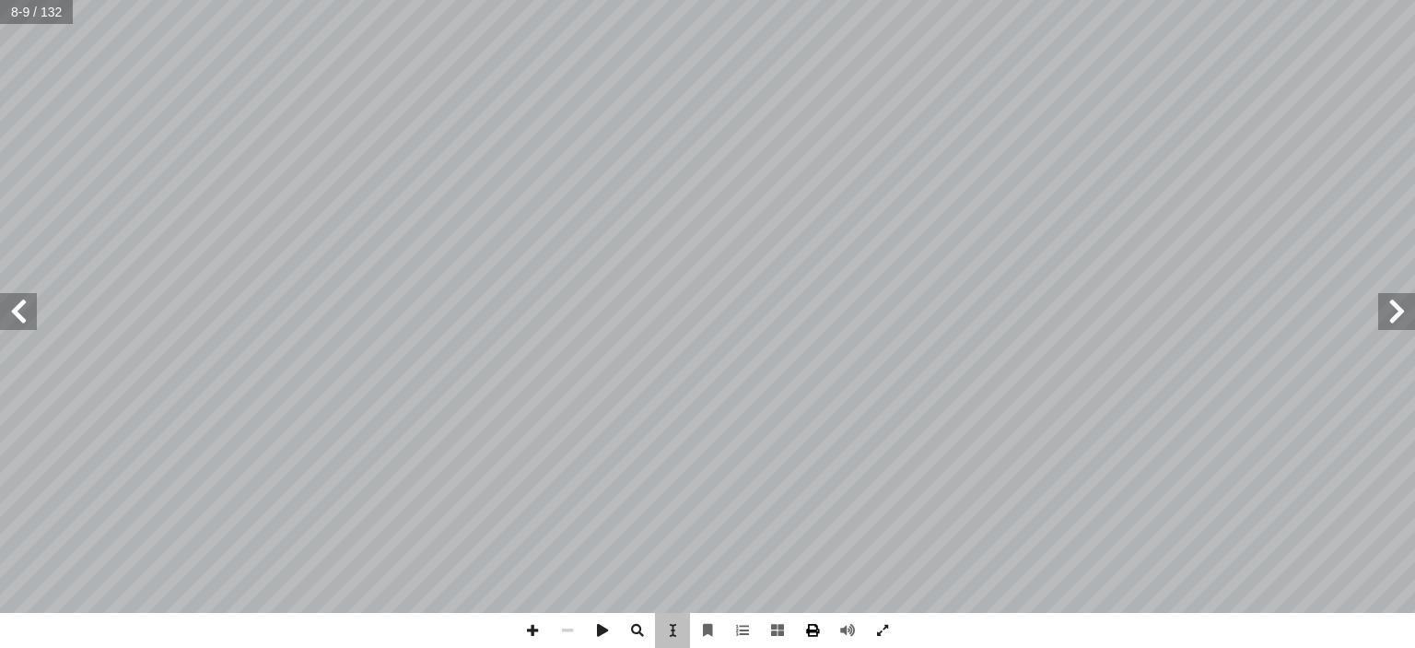
click at [803, 625] on span at bounding box center [812, 630] width 35 height 35
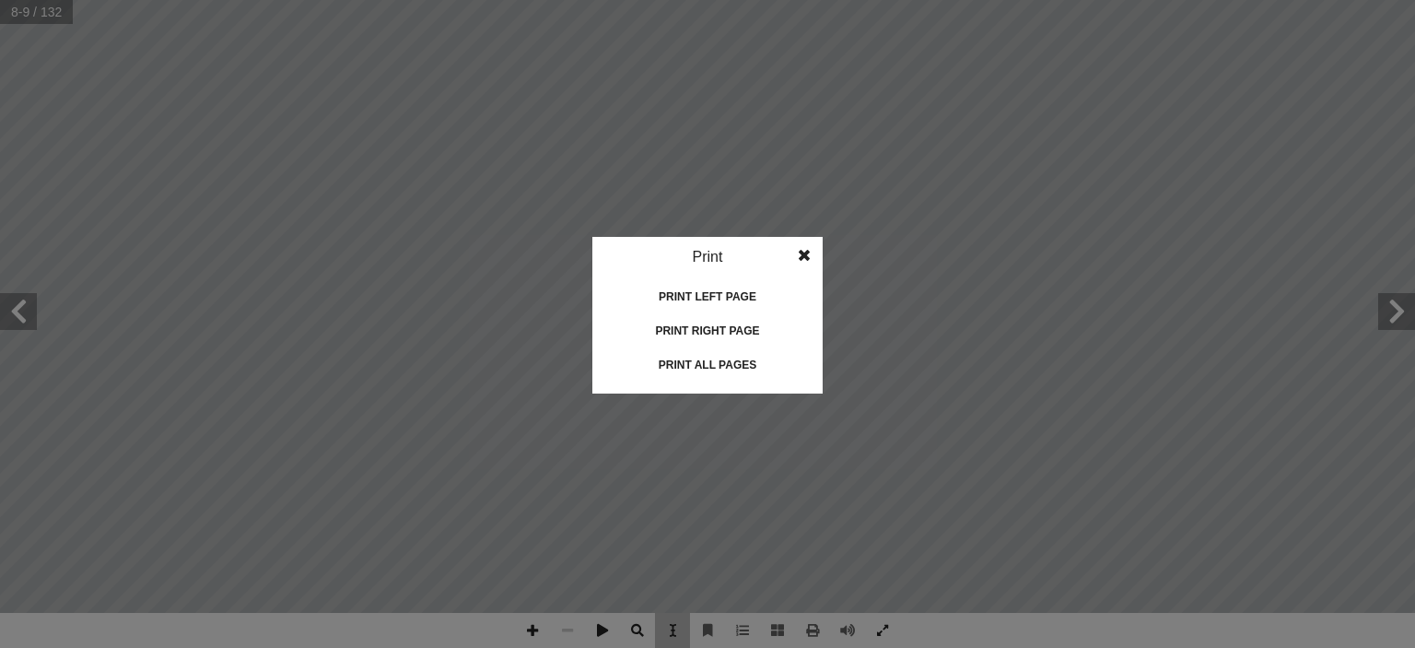
click at [848, 494] on idv "Print Print current page Print left page Print right page Print all pages" at bounding box center [707, 324] width 1415 height 648
click at [803, 247] on span at bounding box center [804, 255] width 33 height 37
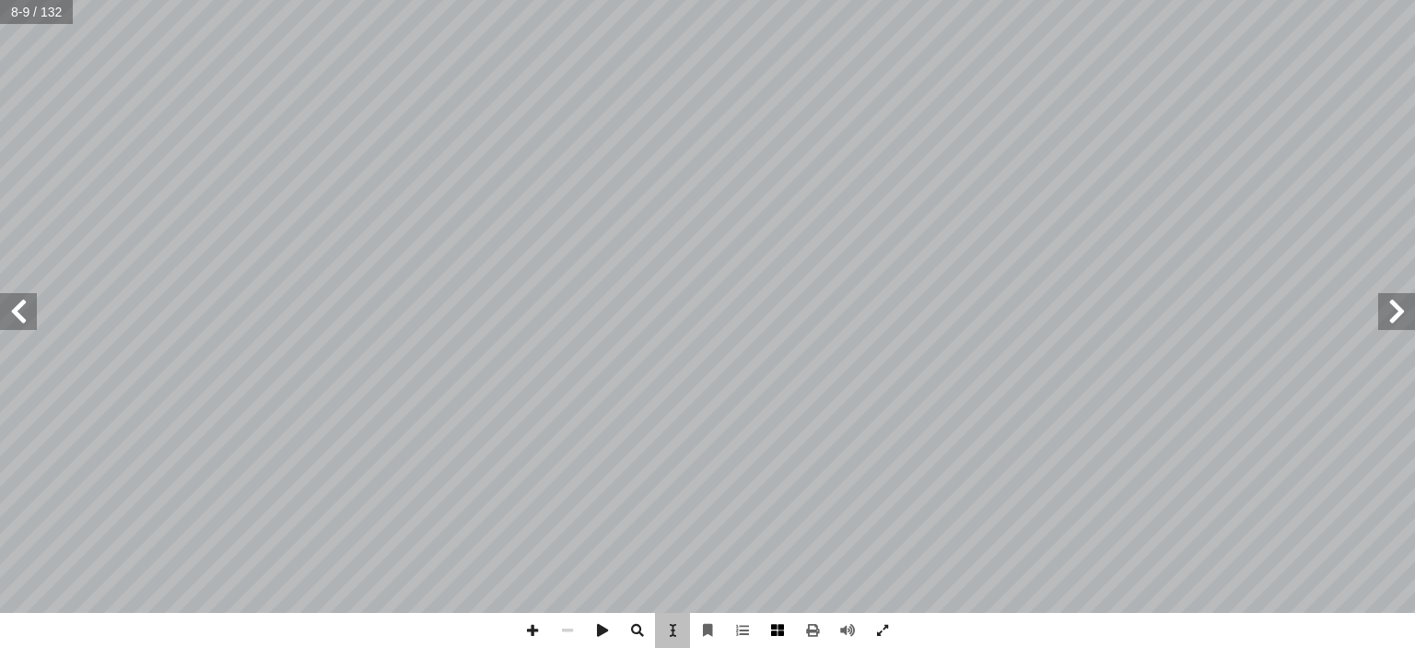
click at [776, 625] on span at bounding box center [777, 630] width 35 height 35
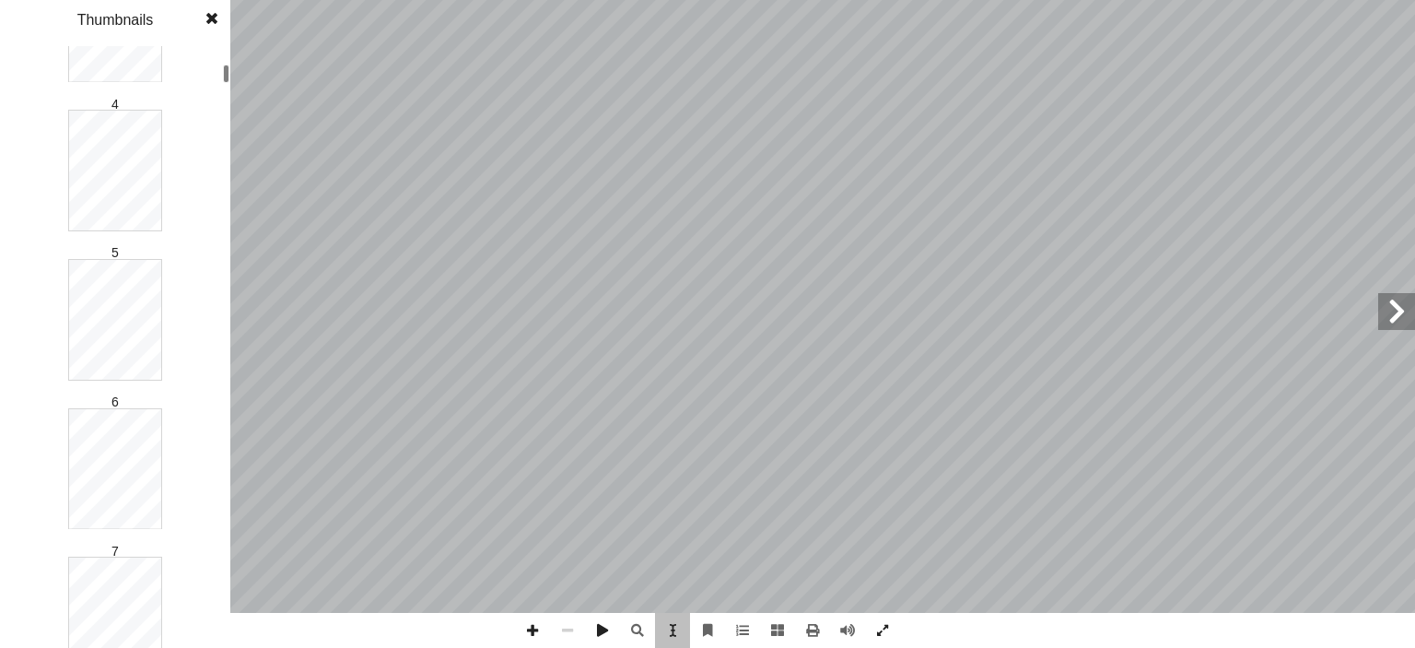
click at [226, 220] on div at bounding box center [226, 347] width 6 height 598
click at [228, 142] on div at bounding box center [226, 347] width 6 height 598
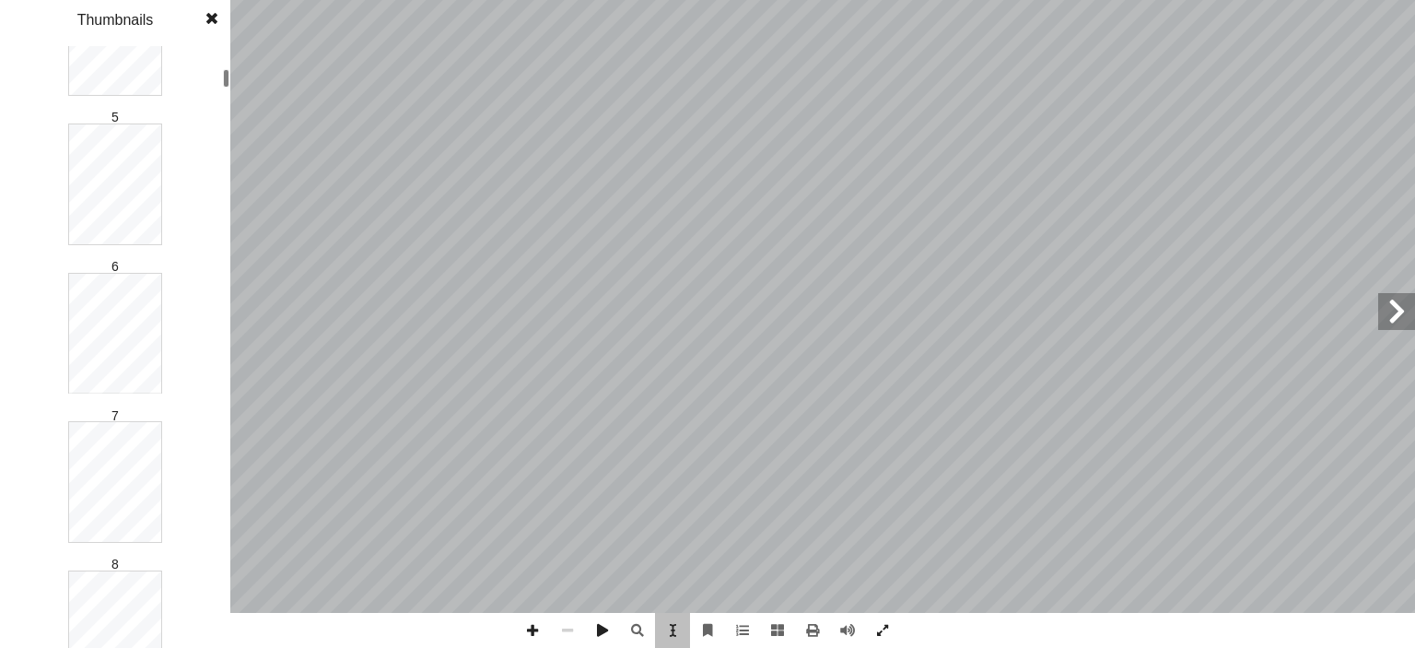
click at [226, 312] on div at bounding box center [226, 347] width 6 height 598
click at [235, 220] on div "4 ول : قواعد البيانات أ الدرس ال� ١ والتحليل التخزين حيث من الهائل والمعلومات ا…" at bounding box center [707, 324] width 1415 height 648
click at [226, 301] on div at bounding box center [226, 347] width 6 height 598
click at [226, 401] on div at bounding box center [226, 347] width 6 height 598
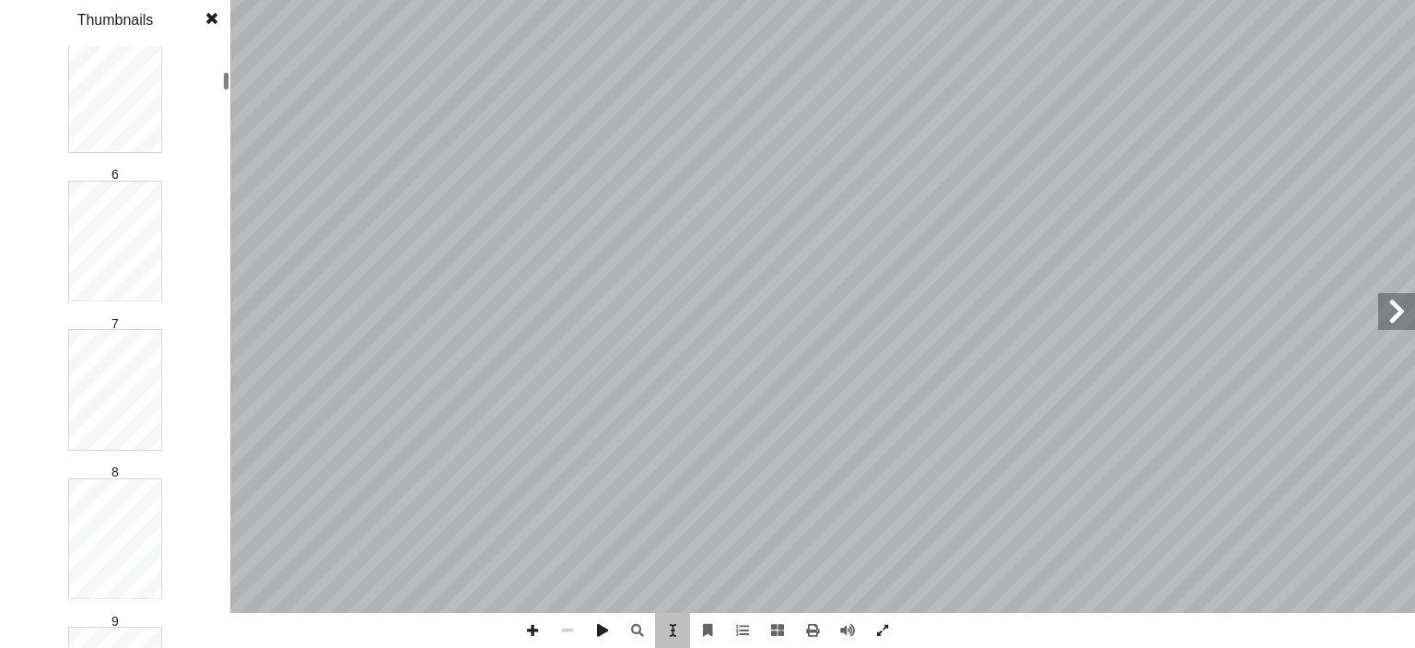
click at [226, 401] on div at bounding box center [226, 347] width 6 height 598
click at [228, 335] on div at bounding box center [226, 347] width 6 height 598
